Goal: Navigation & Orientation: Understand site structure

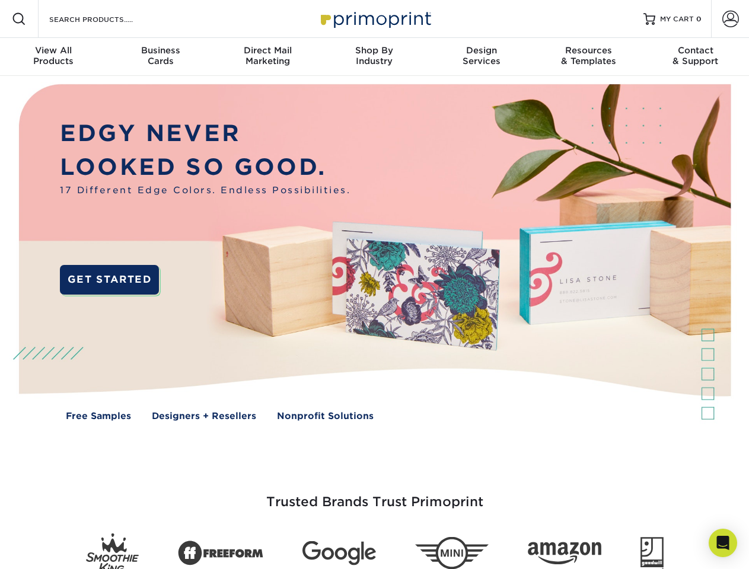
click at [374, 285] on img at bounding box center [374, 261] width 741 height 371
click at [19, 19] on span at bounding box center [19, 19] width 14 height 14
click at [730, 19] on span at bounding box center [730, 19] width 17 height 17
click at [53, 57] on div "View All Products" at bounding box center [53, 55] width 107 height 21
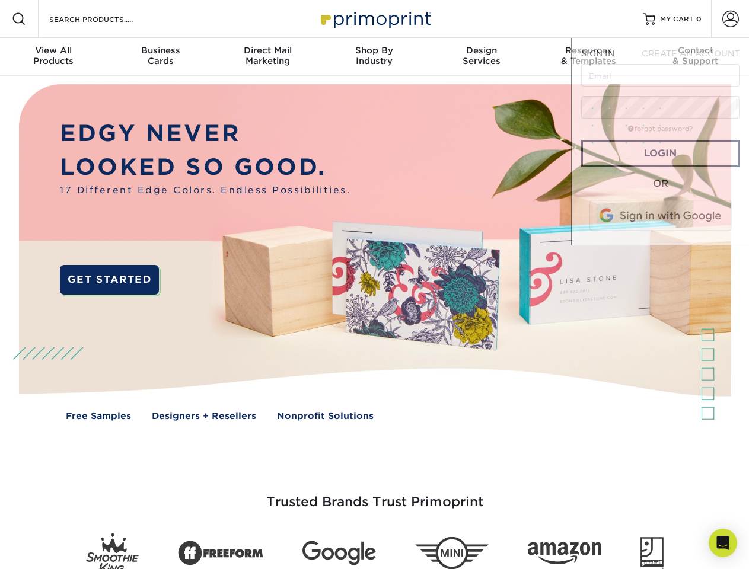
click at [160, 57] on div "Business Cards" at bounding box center [160, 55] width 107 height 21
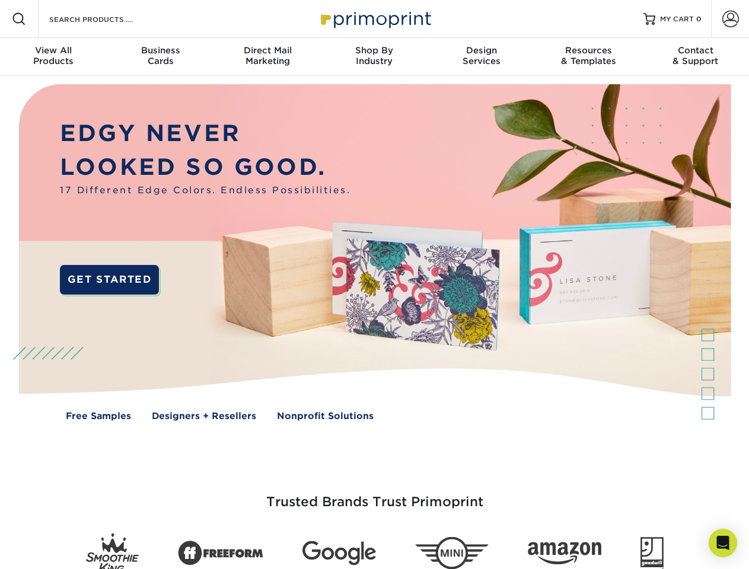
click at [267, 57] on div "Direct Mail Marketing" at bounding box center [267, 55] width 107 height 21
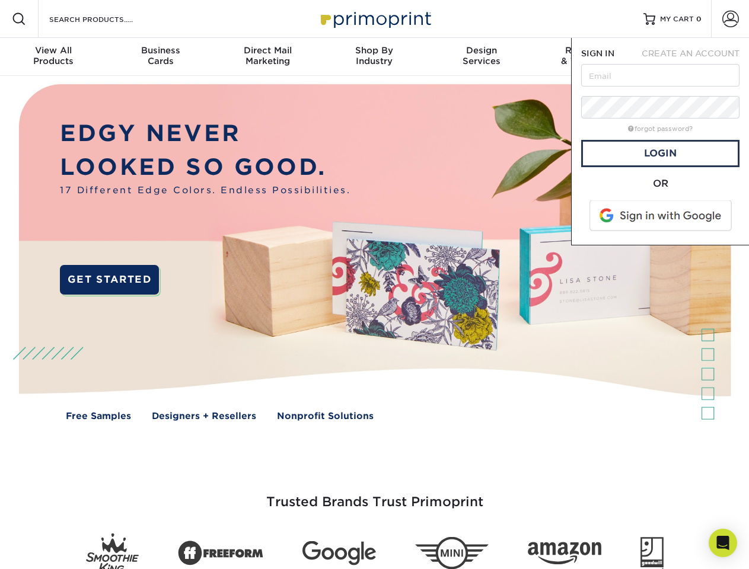
click at [374, 57] on div "Shop By Industry" at bounding box center [374, 55] width 107 height 21
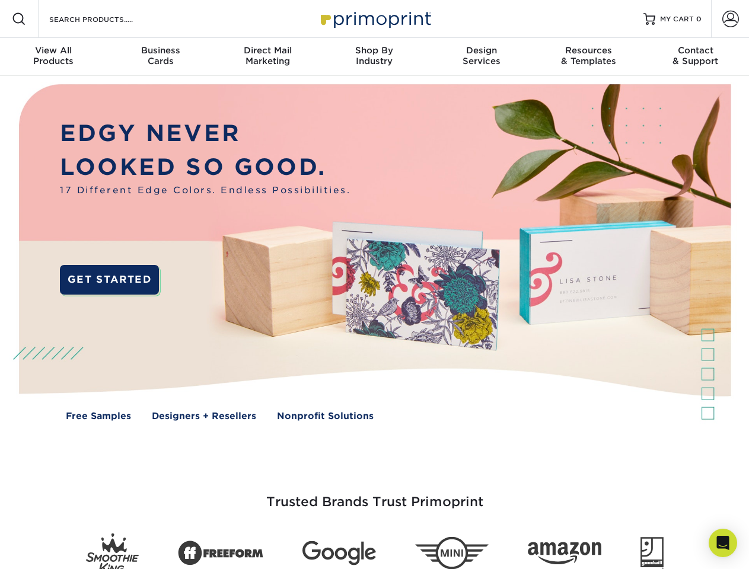
click at [482, 57] on div "Design Services" at bounding box center [481, 55] width 107 height 21
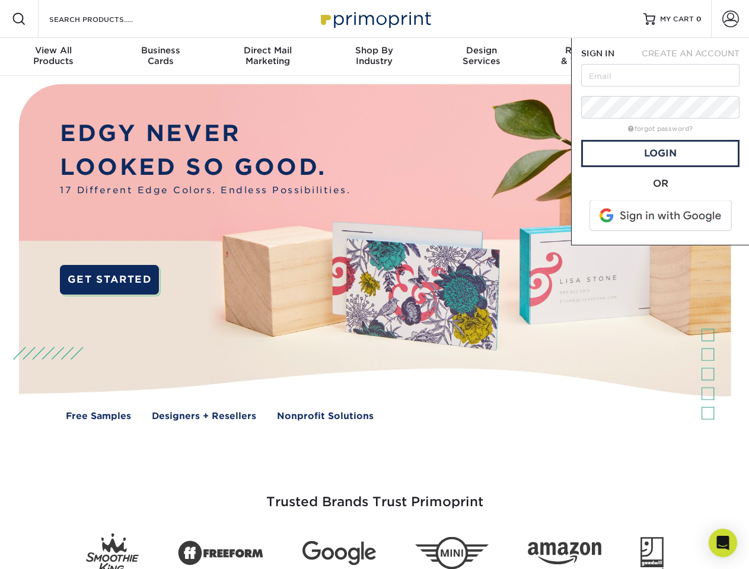
click at [588, 57] on span "SIGN IN" at bounding box center [597, 53] width 33 height 9
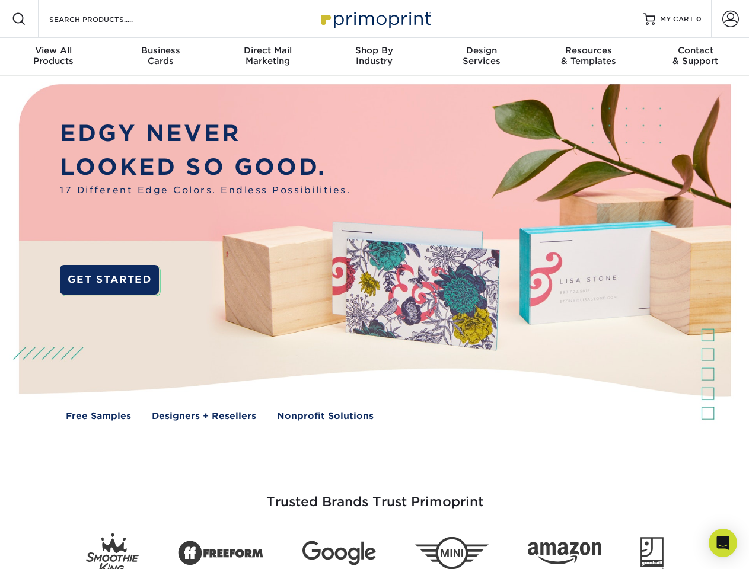
click at [696, 57] on div "Contact & Support" at bounding box center [695, 55] width 107 height 21
